Goal: Ask a question

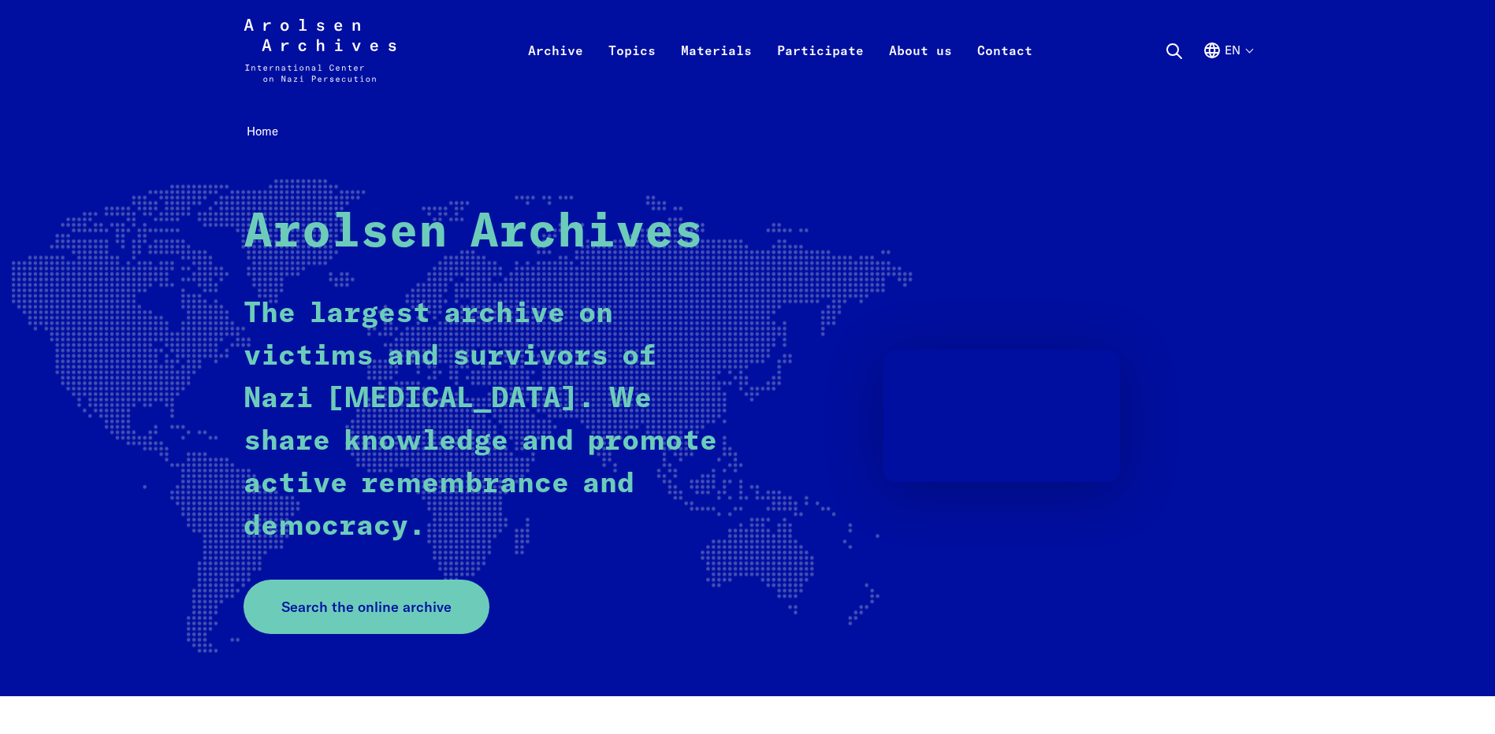
click at [1245, 53] on button "en" at bounding box center [1228, 69] width 50 height 57
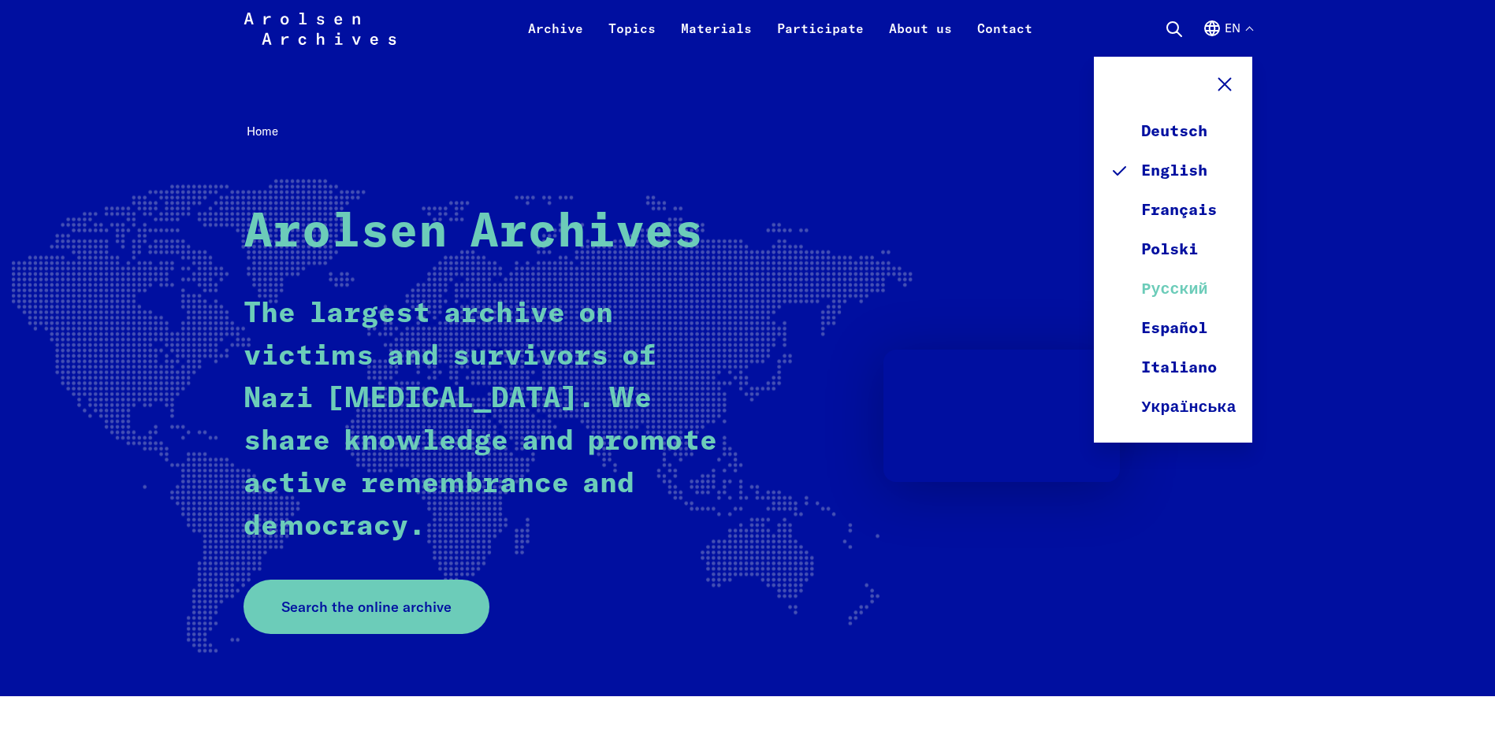
scroll to position [236, 0]
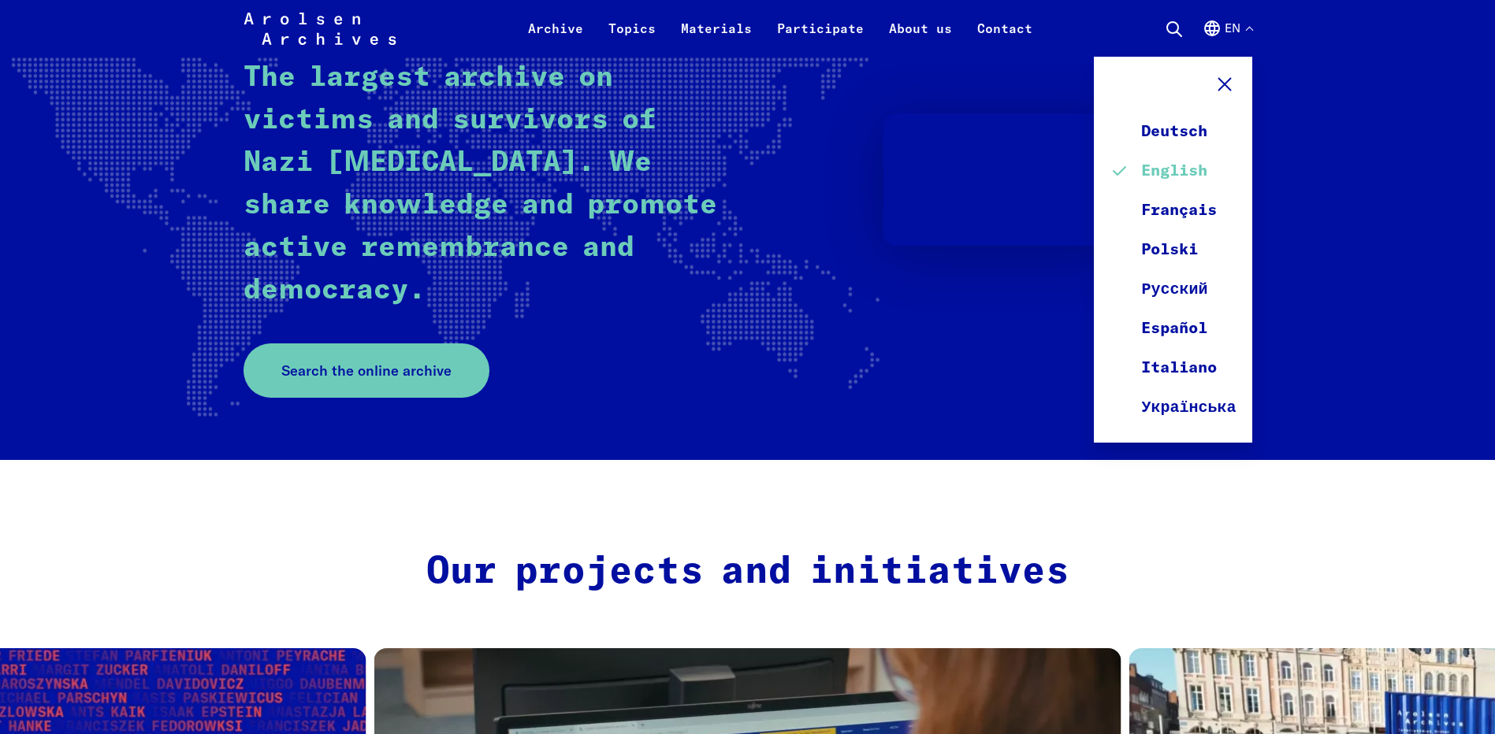
click at [1199, 171] on link "English" at bounding box center [1173, 170] width 126 height 39
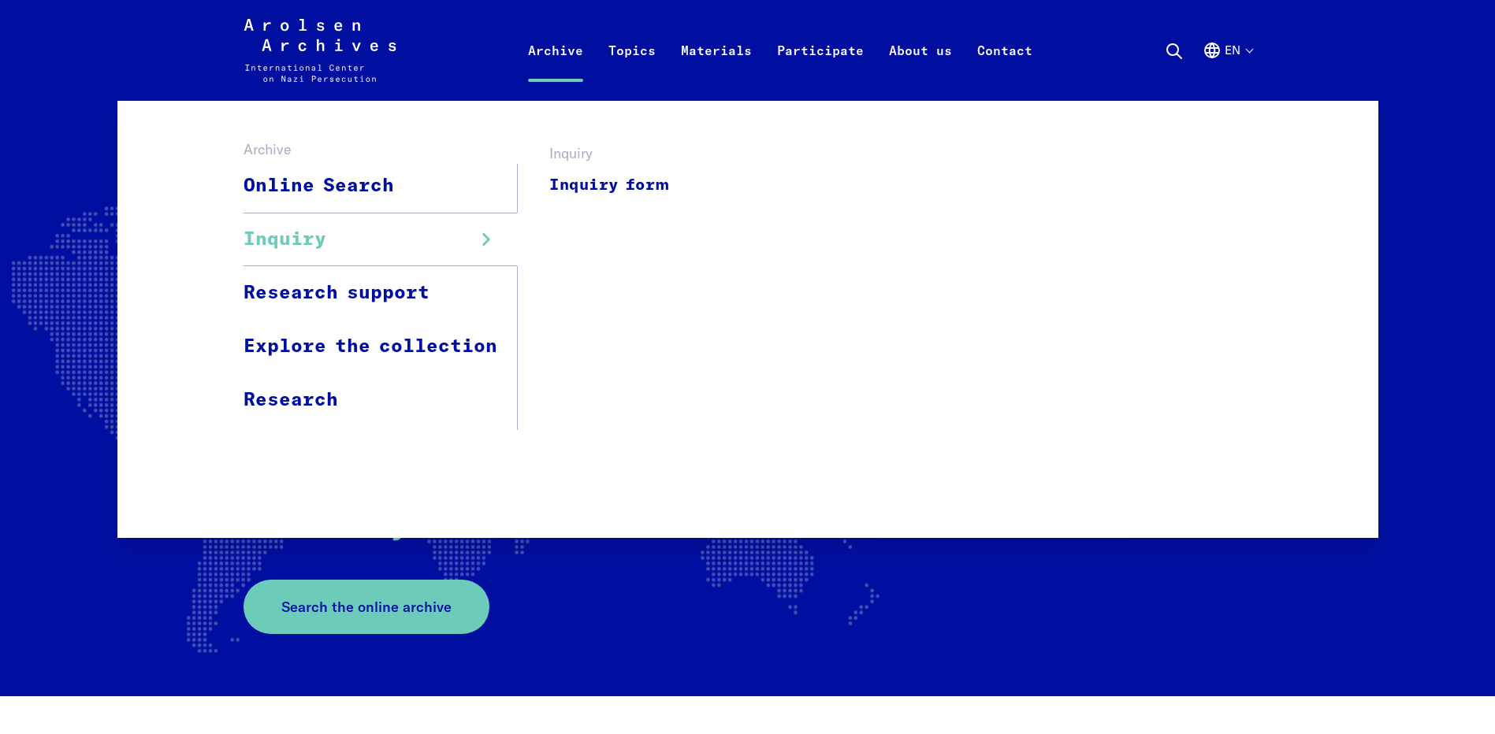
click at [295, 244] on span "Inquiry" at bounding box center [285, 239] width 83 height 28
